Goal: Transaction & Acquisition: Purchase product/service

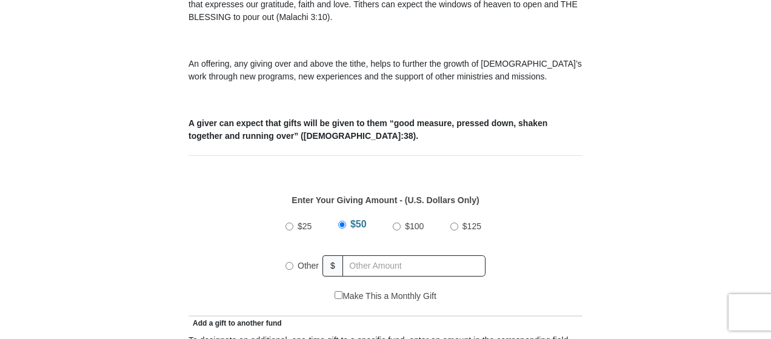
scroll to position [414, 0]
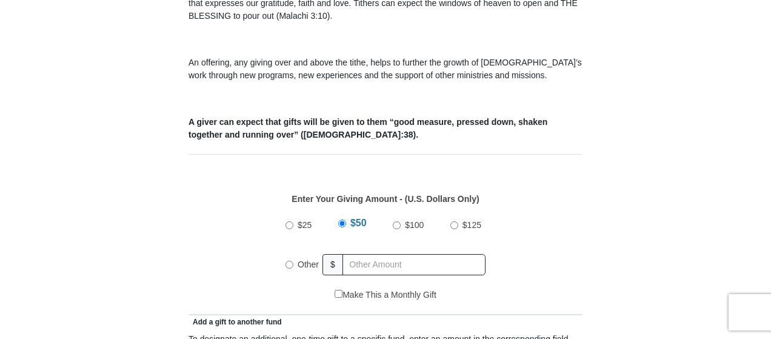
click at [292, 261] on input "Other" at bounding box center [290, 265] width 8 height 8
radio input "true"
type input "150.00"
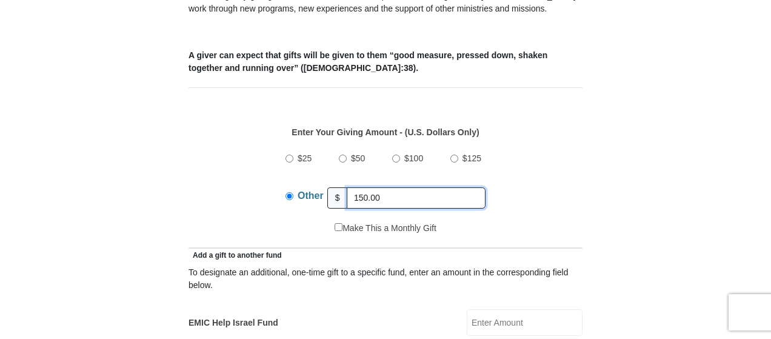
scroll to position [481, 0]
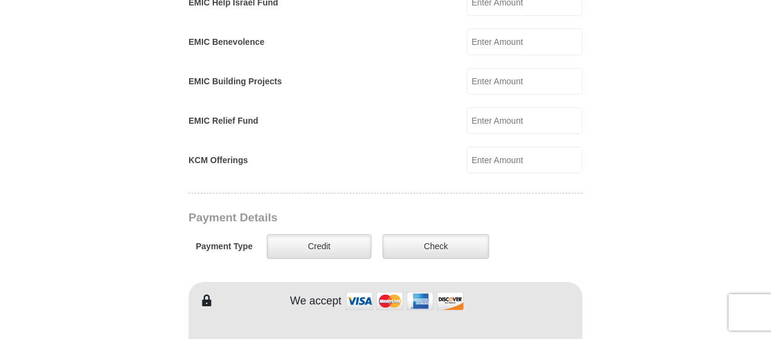
scroll to position [803, 0]
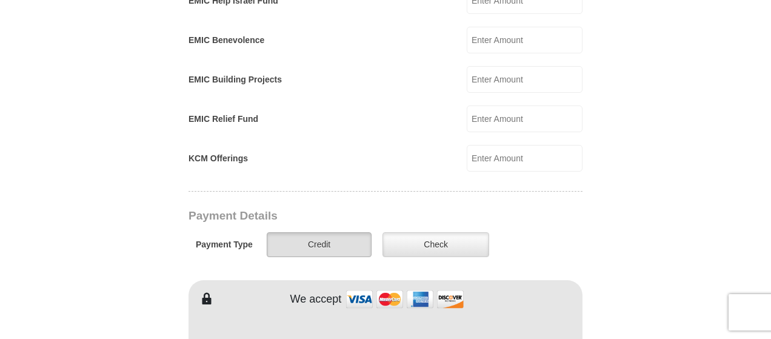
click at [334, 232] on label "Credit" at bounding box center [319, 244] width 105 height 25
click at [0, 0] on input "Credit" at bounding box center [0, 0] width 0 height 0
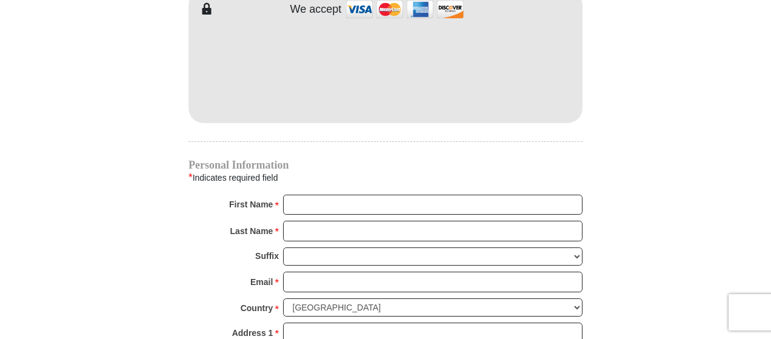
scroll to position [1101, 0]
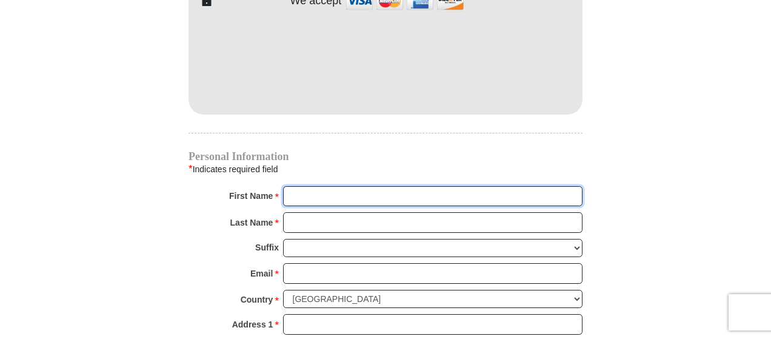
click at [304, 186] on input "First Name *" at bounding box center [433, 196] width 300 height 21
type input "[PERSON_NAME]"
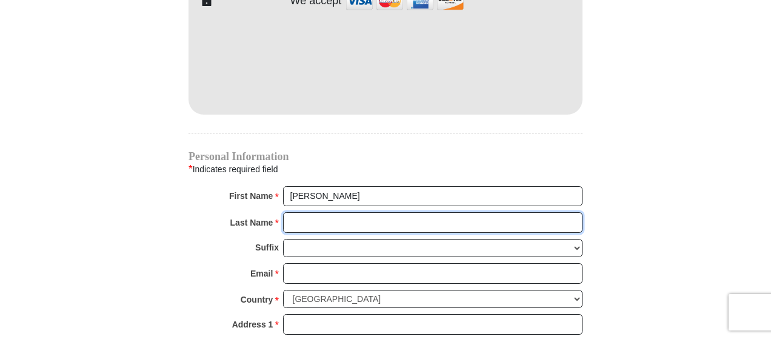
click at [330, 212] on input "Last Name *" at bounding box center [433, 222] width 300 height 21
type input "Urban"
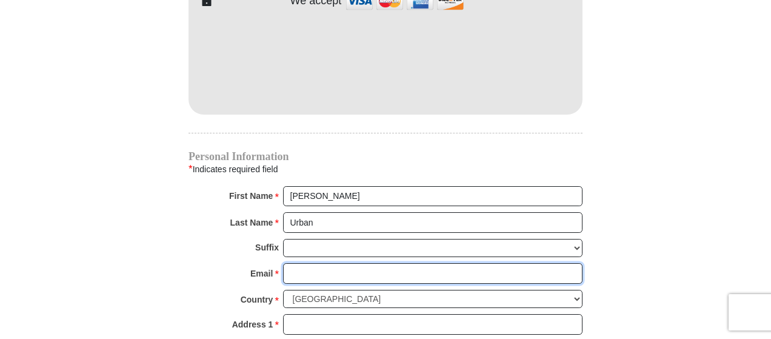
click at [332, 263] on input "Email *" at bounding box center [433, 273] width 300 height 21
type input "[EMAIL_ADDRESS][DOMAIN_NAME]"
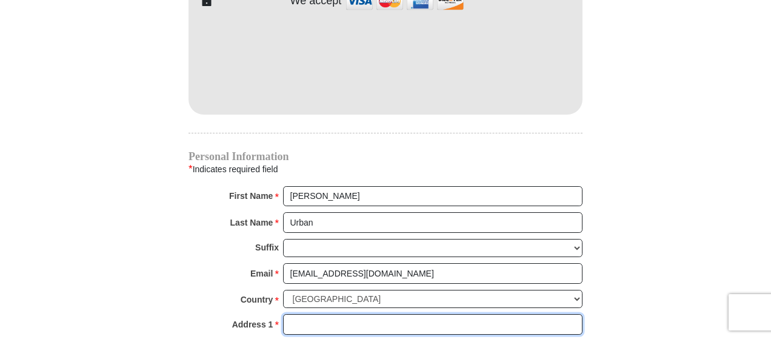
type input "[STREET_ADDRESS]"
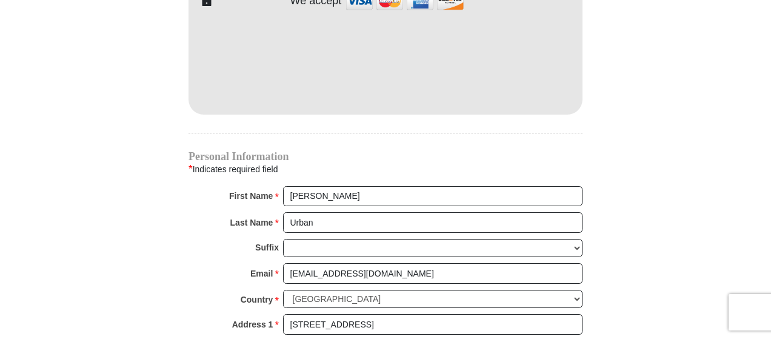
type input "Nemo"
select select "SD"
type input "57759"
type input "6055782399"
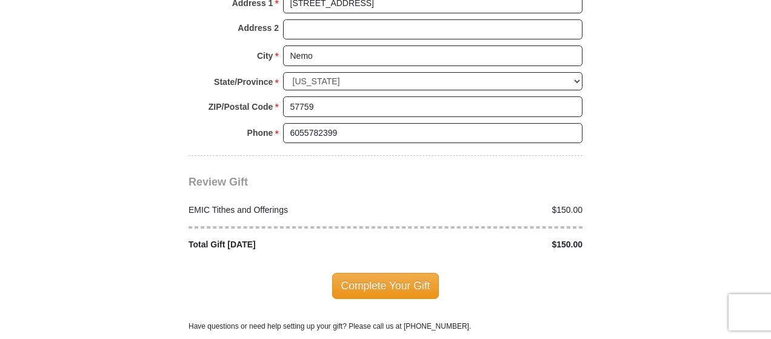
scroll to position [1424, 0]
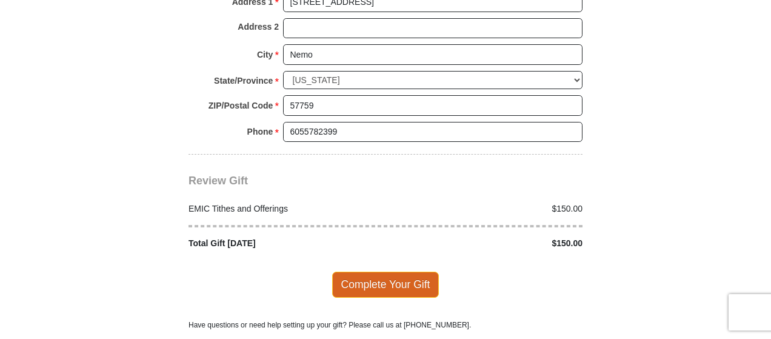
click at [411, 272] on span "Complete Your Gift" at bounding box center [385, 284] width 107 height 25
